Goal: Complete application form

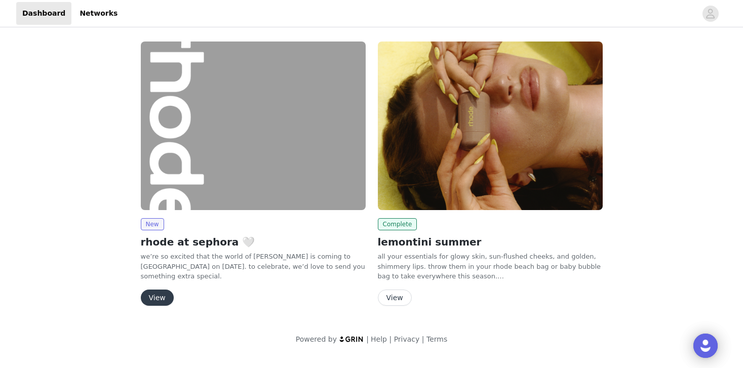
click at [163, 294] on button "View" at bounding box center [157, 298] width 33 height 16
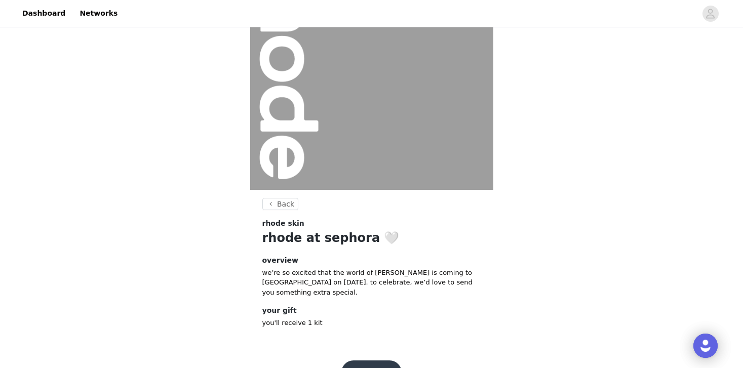
scroll to position [112, 0]
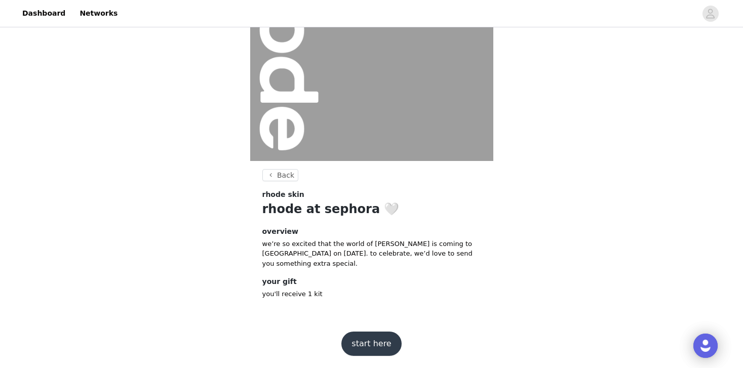
click at [374, 342] on button "start here" at bounding box center [371, 344] width 60 height 24
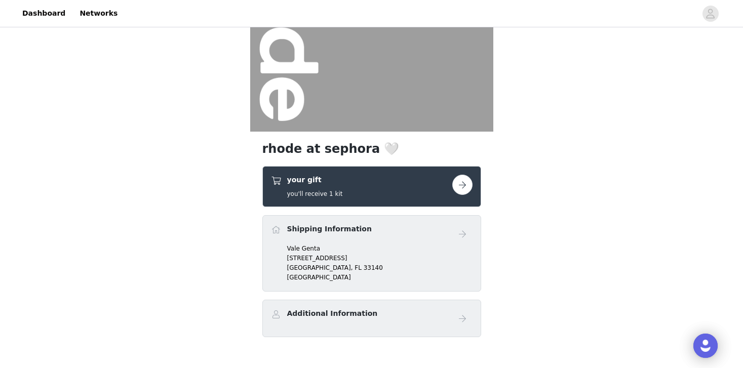
scroll to position [195, 0]
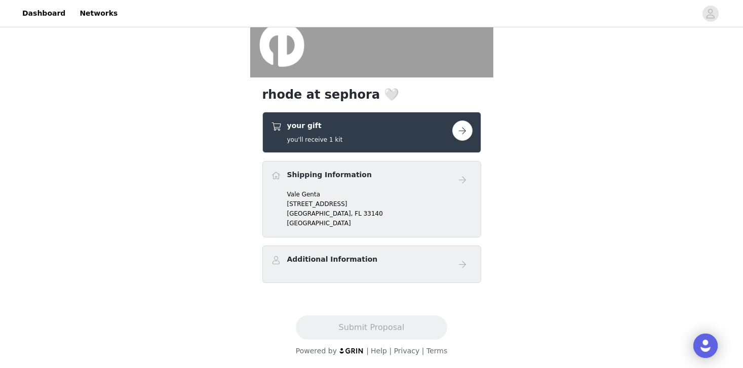
click at [358, 210] on p "[GEOGRAPHIC_DATA]" at bounding box center [379, 213] width 185 height 9
click at [343, 261] on h4 "Additional Information" at bounding box center [332, 259] width 91 height 11
click at [354, 192] on p "Vale Genta" at bounding box center [379, 194] width 185 height 9
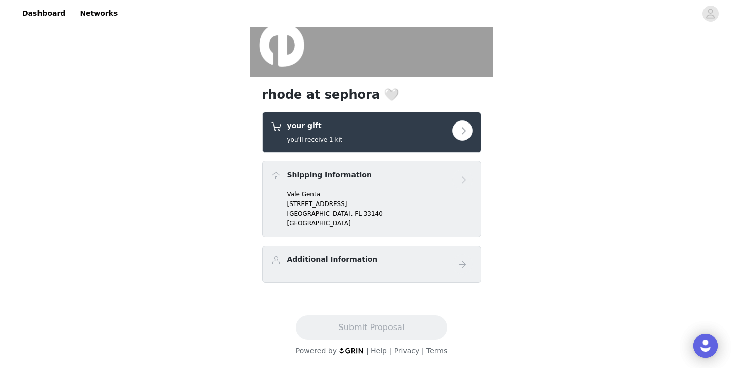
click at [461, 126] on button "button" at bounding box center [462, 131] width 20 height 20
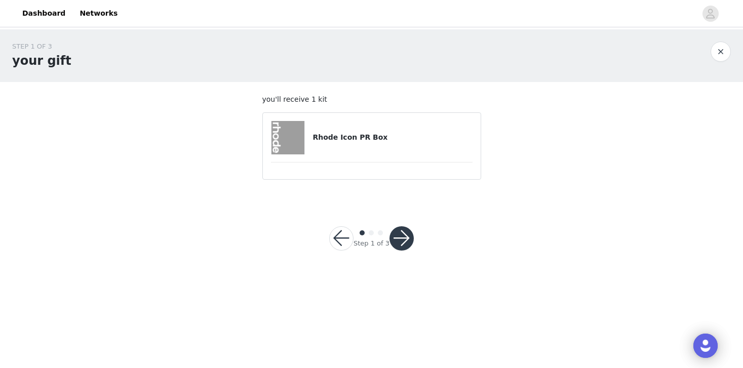
click at [396, 137] on h4 "Rhode Icon PR Box" at bounding box center [392, 137] width 160 height 11
click at [359, 142] on h4 "Rhode Icon PR Box" at bounding box center [392, 137] width 160 height 11
click at [404, 245] on button "button" at bounding box center [401, 238] width 24 height 24
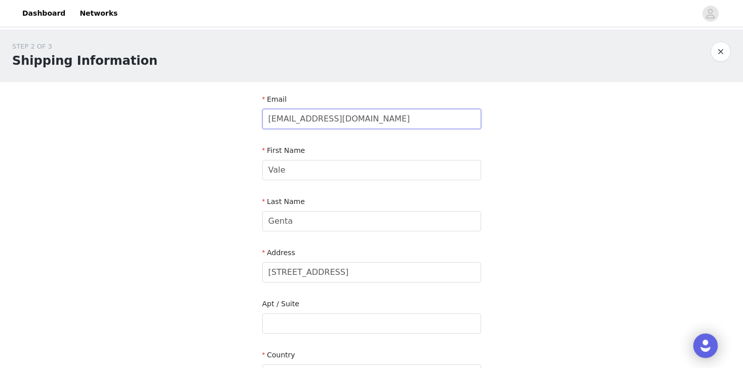
click at [352, 125] on input "[EMAIL_ADDRESS][DOMAIN_NAME]" at bounding box center [371, 119] width 219 height 20
drag, startPoint x: 373, startPoint y: 118, endPoint x: 247, endPoint y: 117, distance: 126.1
click at [247, 117] on div "STEP 2 OF 3 Shipping Information Email [EMAIL_ADDRESS][DOMAIN_NAME] First Name …" at bounding box center [371, 323] width 743 height 588
type input "[EMAIL_ADDRESS][DOMAIN_NAME]"
type input "Unit 1510"
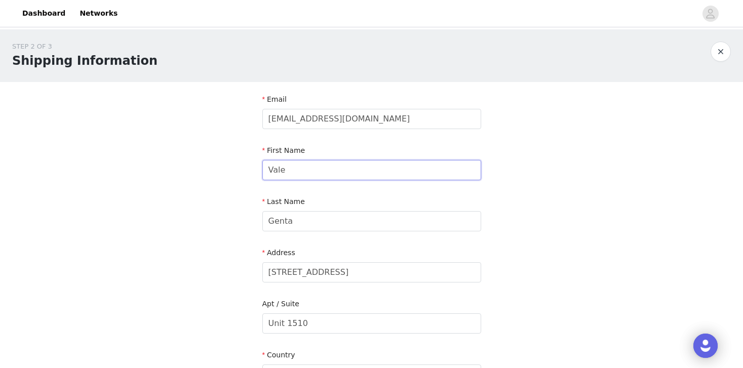
drag, startPoint x: 301, startPoint y: 174, endPoint x: 251, endPoint y: 172, distance: 50.7
click at [251, 172] on section "Email [EMAIL_ADDRESS][DOMAIN_NAME] First Name Vale Last Name Genta Address [STR…" at bounding box center [371, 350] width 243 height 536
type input "[PERSON_NAME]"
drag, startPoint x: 301, startPoint y: 227, endPoint x: 252, endPoint y: 226, distance: 49.6
click at [252, 226] on section "Email [EMAIL_ADDRESS][DOMAIN_NAME] First Name [PERSON_NAME] Last Name Genta Add…" at bounding box center [371, 350] width 243 height 536
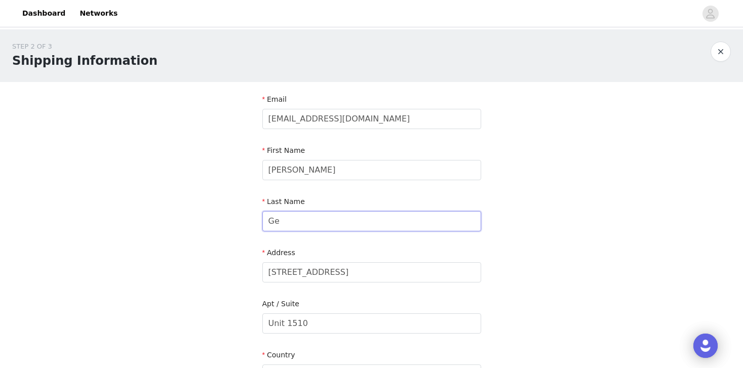
type input "G"
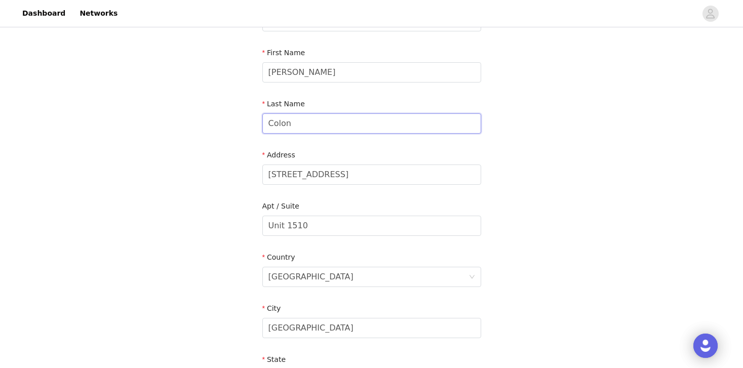
scroll to position [103, 0]
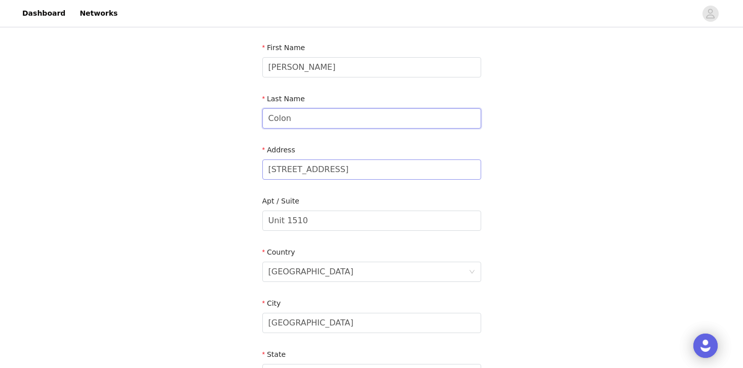
type input "Colon"
drag, startPoint x: 349, startPoint y: 164, endPoint x: 348, endPoint y: 174, distance: 10.7
click at [348, 174] on input "[STREET_ADDRESS]" at bounding box center [371, 170] width 219 height 20
type input "3"
type input "[STREET_ADDRESS]"
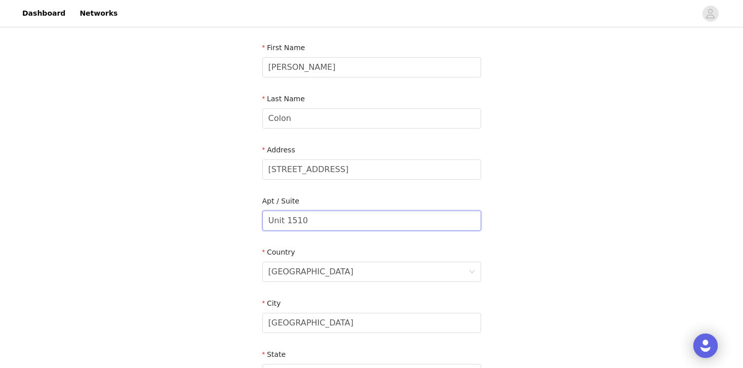
drag, startPoint x: 319, startPoint y: 221, endPoint x: 262, endPoint y: 221, distance: 57.2
click at [262, 221] on input "Unit 1510" at bounding box center [371, 221] width 219 height 20
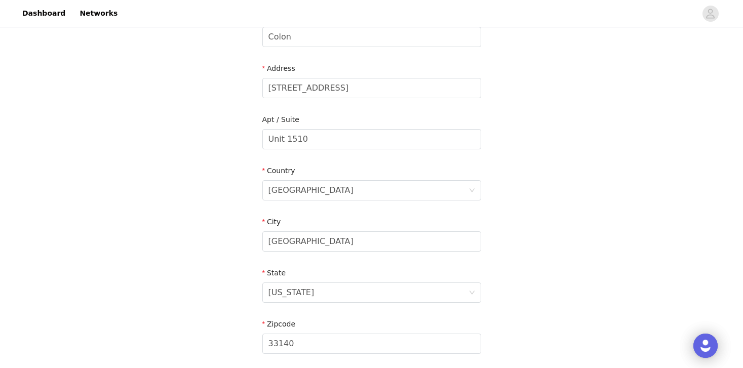
scroll to position [194, 0]
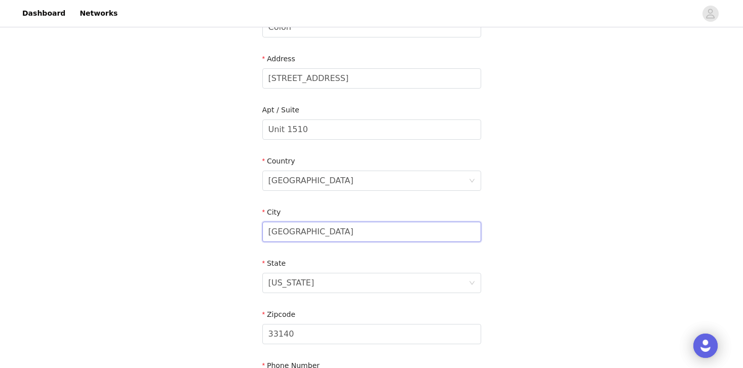
click at [270, 231] on input "[GEOGRAPHIC_DATA]" at bounding box center [371, 232] width 219 height 20
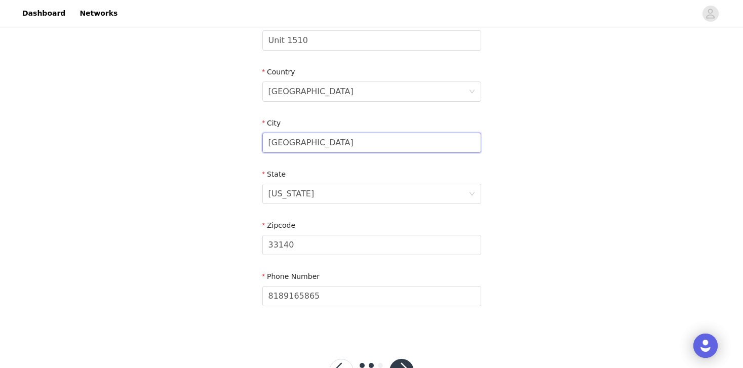
scroll to position [291, 0]
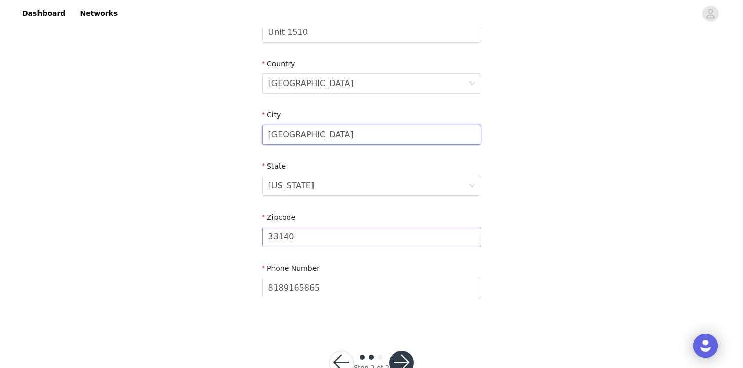
type input "[GEOGRAPHIC_DATA]"
click at [288, 236] on input "33140" at bounding box center [371, 237] width 219 height 20
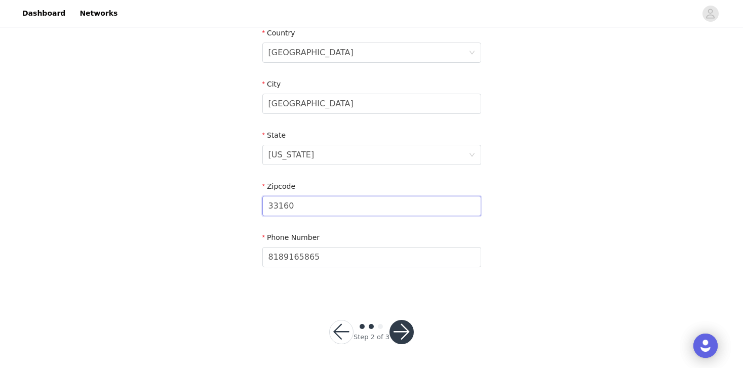
type input "33160"
click at [405, 331] on button "button" at bounding box center [401, 332] width 24 height 24
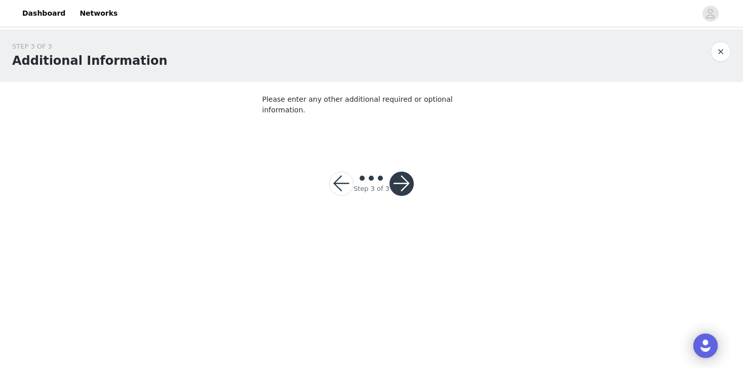
click at [403, 172] on button "button" at bounding box center [401, 184] width 24 height 24
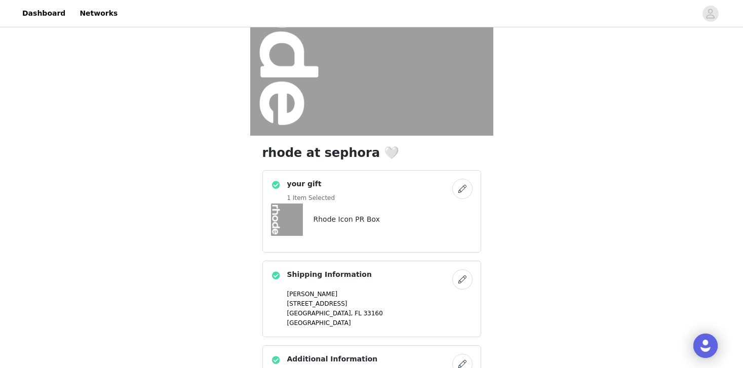
scroll to position [237, 0]
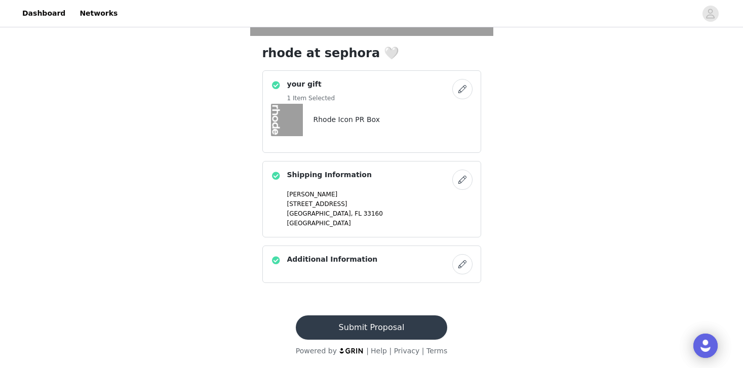
click at [381, 323] on button "Submit Proposal" at bounding box center [371, 327] width 151 height 24
